Goal: Information Seeking & Learning: Learn about a topic

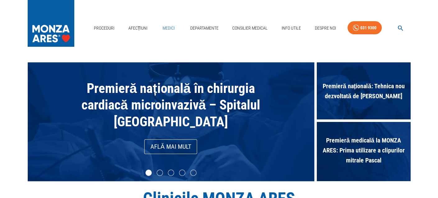
click at [168, 27] on link "Medici" at bounding box center [169, 28] width 20 height 13
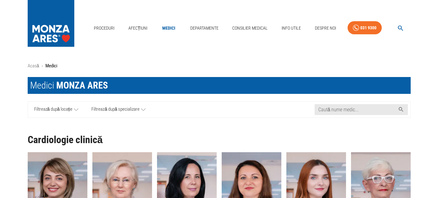
click at [50, 112] on span "Filtrează după locație" at bounding box center [53, 109] width 39 height 8
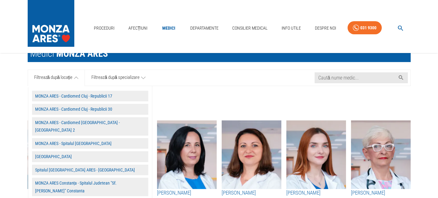
scroll to position [62, 0]
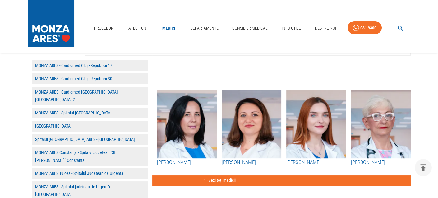
click at [67, 135] on button "Spitalul [GEOGRAPHIC_DATA] ARES - [GEOGRAPHIC_DATA]" at bounding box center [90, 139] width 116 height 11
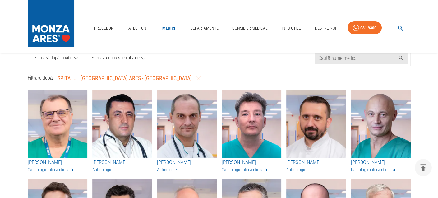
scroll to position [0, 0]
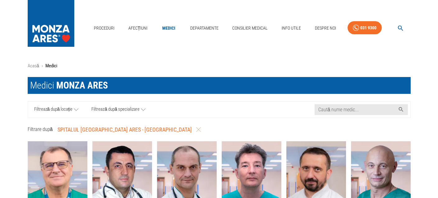
click at [117, 111] on span "Filtrează după specializare" at bounding box center [115, 109] width 48 height 8
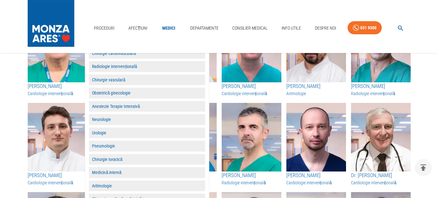
scroll to position [62, 0]
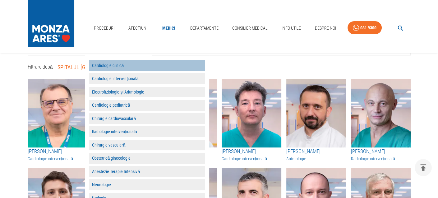
click at [112, 71] on button "Cardiologie clinică" at bounding box center [147, 65] width 116 height 11
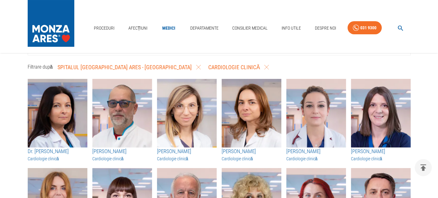
click at [54, 155] on h3 "Dr. [PERSON_NAME]" at bounding box center [58, 151] width 60 height 8
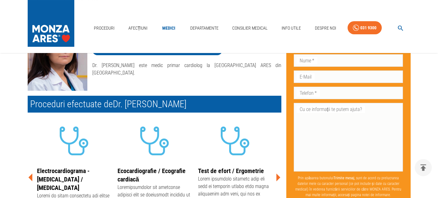
scroll to position [93, 0]
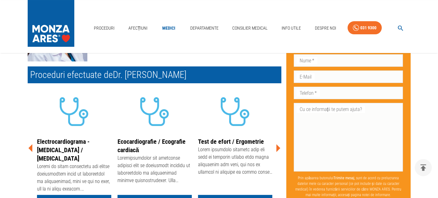
click at [277, 149] on icon at bounding box center [279, 148] width 4 height 8
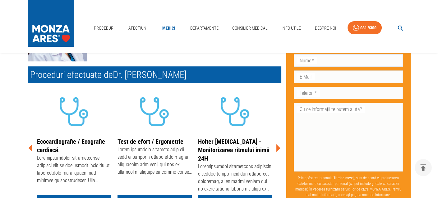
click at [276, 148] on icon at bounding box center [278, 147] width 19 height 19
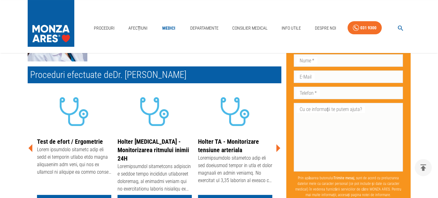
click at [276, 148] on icon at bounding box center [278, 147] width 19 height 19
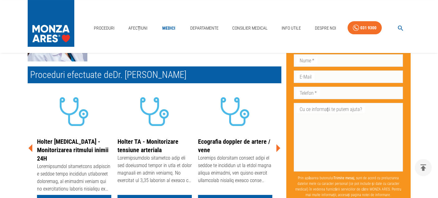
click at [276, 148] on icon at bounding box center [278, 147] width 19 height 19
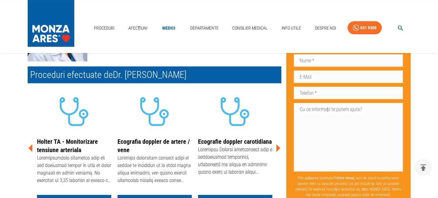
click at [276, 148] on icon at bounding box center [278, 147] width 19 height 19
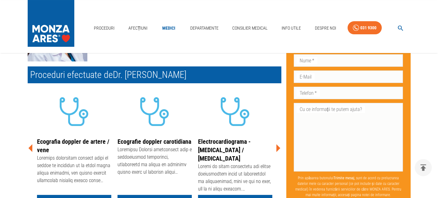
click at [276, 148] on icon at bounding box center [278, 147] width 19 height 19
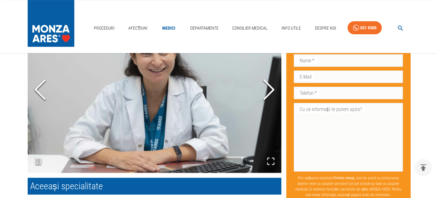
scroll to position [404, 0]
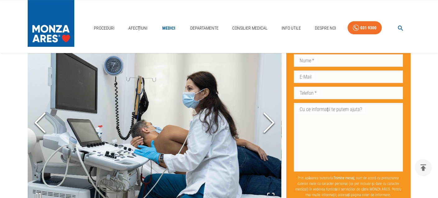
click at [268, 116] on icon "Next Slide" at bounding box center [269, 122] width 19 height 37
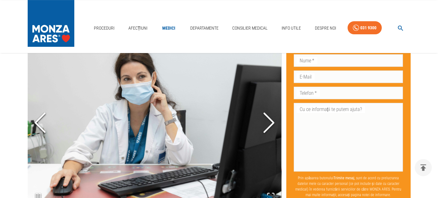
click at [268, 116] on icon "Next Slide" at bounding box center [269, 122] width 19 height 37
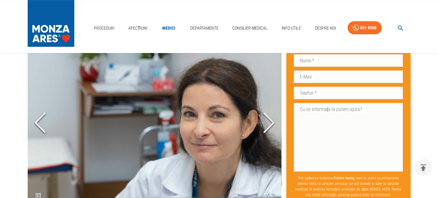
click at [268, 116] on icon "Next Slide" at bounding box center [269, 122] width 19 height 37
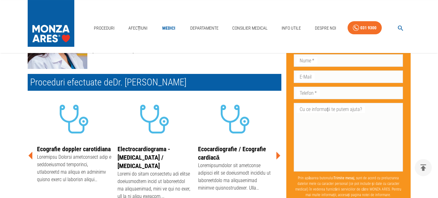
scroll to position [62, 0]
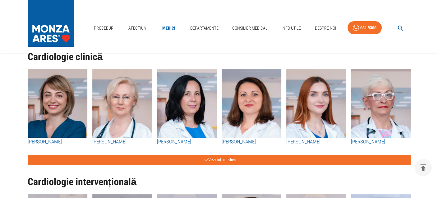
scroll to position [124, 0]
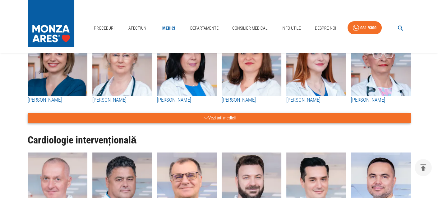
click at [231, 123] on button "Vezi toți medicii" at bounding box center [219, 118] width 383 height 10
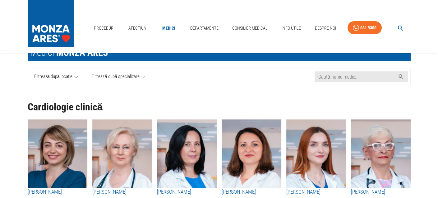
scroll to position [31, 0]
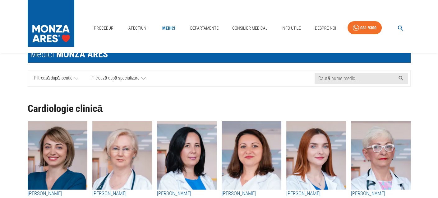
click at [64, 81] on span "Filtrează după locație" at bounding box center [53, 78] width 39 height 8
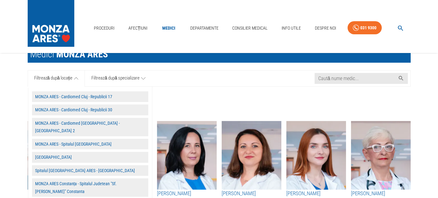
click at [118, 82] on span "Filtrează după specializare" at bounding box center [115, 78] width 48 height 8
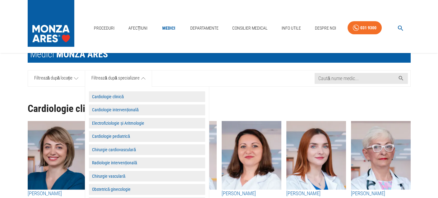
click at [120, 97] on button "Cardiologie clinică" at bounding box center [147, 96] width 116 height 11
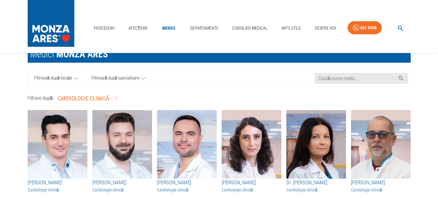
click at [40, 79] on span "Filtrează după locație" at bounding box center [53, 78] width 39 height 8
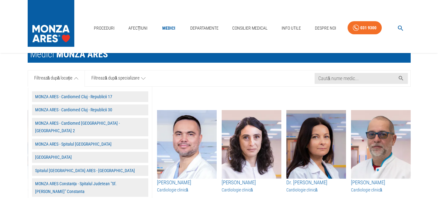
click at [67, 165] on button "Spitalul [GEOGRAPHIC_DATA] ARES - [GEOGRAPHIC_DATA]" at bounding box center [90, 170] width 116 height 11
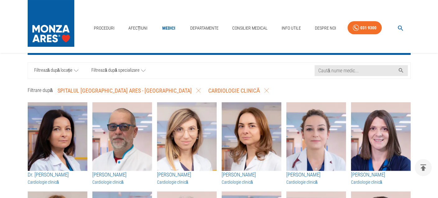
scroll to position [0, 0]
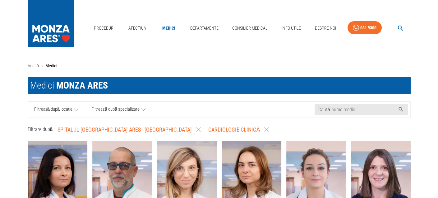
click at [56, 111] on span "Filtrează după locație" at bounding box center [53, 109] width 39 height 8
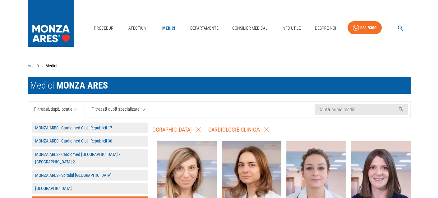
click at [61, 129] on button "MONZA ARES - Cardiomed Cluj - Republicii 17" at bounding box center [90, 127] width 116 height 11
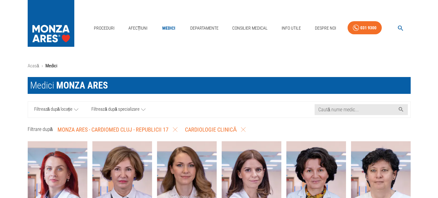
click at [54, 110] on span "Filtrează după locație" at bounding box center [53, 109] width 39 height 8
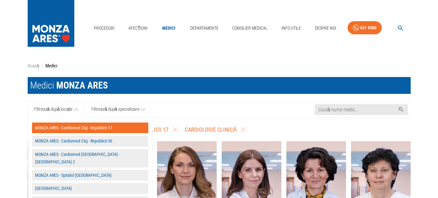
click at [56, 145] on button "MONZA ARES - Cardiomed Cluj - Republicii 30" at bounding box center [90, 140] width 116 height 11
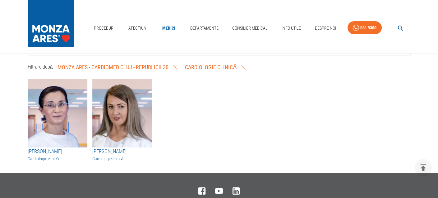
scroll to position [31, 0]
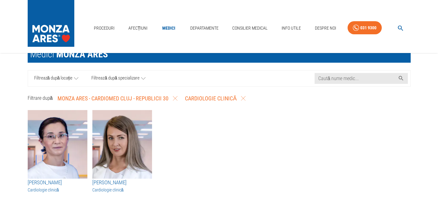
click at [64, 82] on span "Filtrează după locație" at bounding box center [53, 78] width 39 height 8
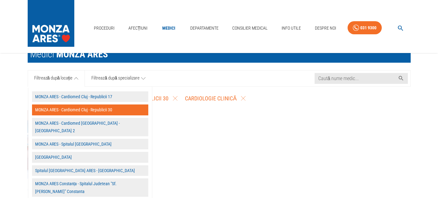
click at [72, 127] on button "MONZA ARES - Cardiomed [GEOGRAPHIC_DATA] - [GEOGRAPHIC_DATA] 2" at bounding box center [90, 127] width 116 height 18
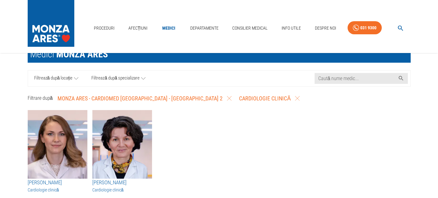
click at [60, 82] on span "Filtrează după locație" at bounding box center [53, 78] width 39 height 8
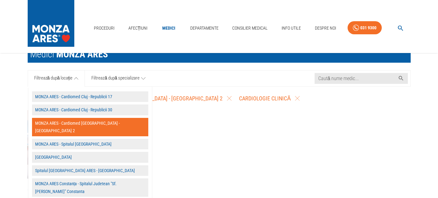
click at [58, 165] on button "Spitalul [GEOGRAPHIC_DATA] ARES - [GEOGRAPHIC_DATA]" at bounding box center [90, 170] width 116 height 11
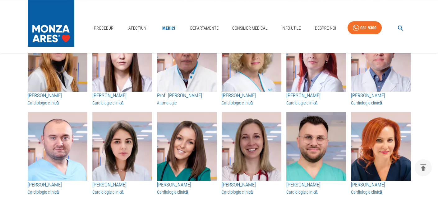
scroll to position [156, 0]
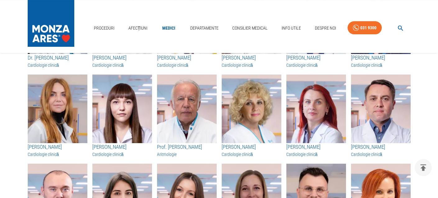
click at [234, 131] on img "button" at bounding box center [252, 108] width 60 height 68
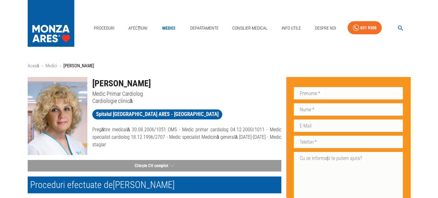
drag, startPoint x: 103, startPoint y: 114, endPoint x: 223, endPoint y: 119, distance: 120.2
click at [223, 119] on div "Spitalul [GEOGRAPHIC_DATA] ARES - [GEOGRAPHIC_DATA]" at bounding box center [184, 112] width 194 height 16
